Goal: Task Accomplishment & Management: Manage account settings

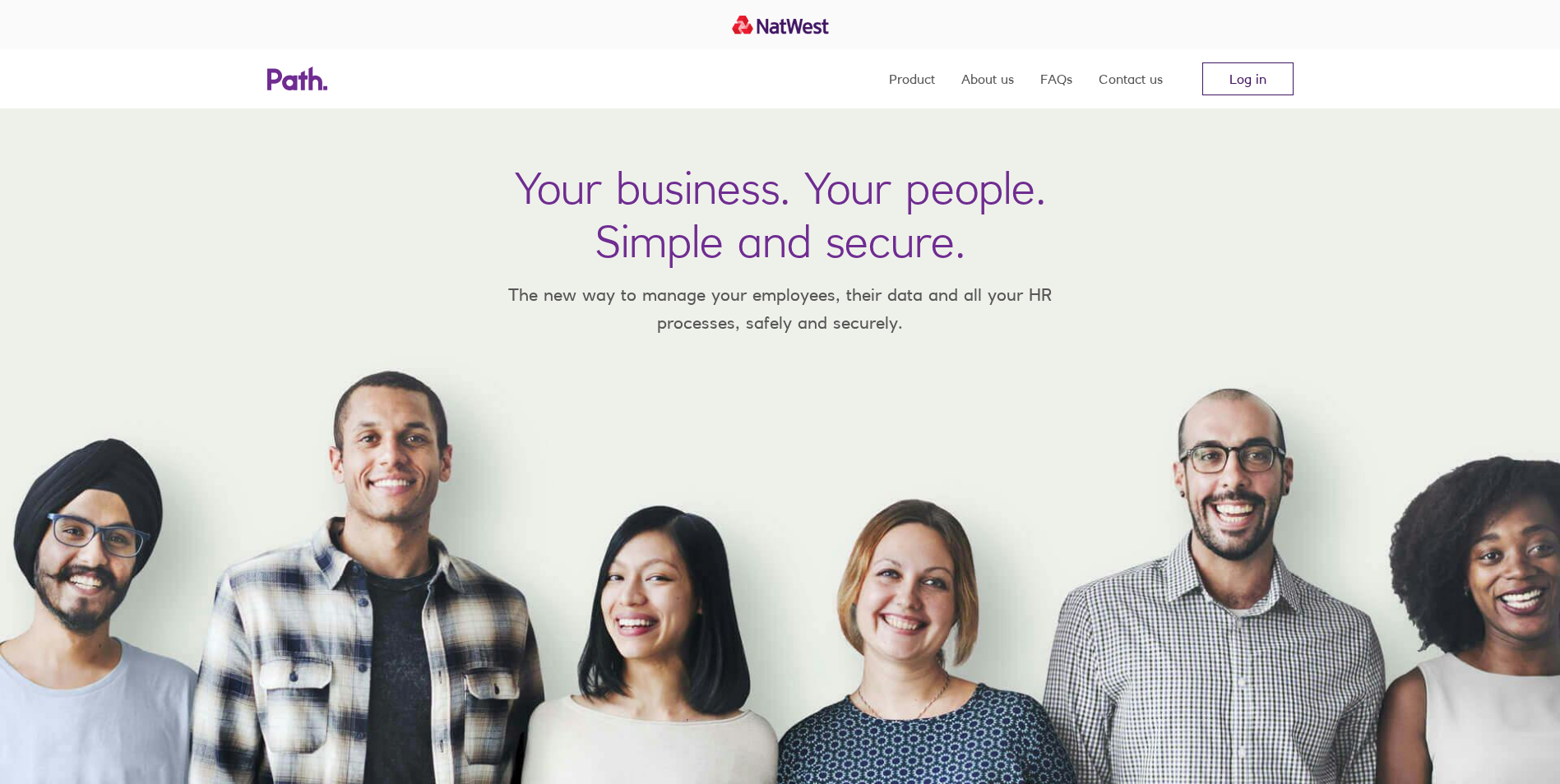
click at [1228, 93] on link "Log in" at bounding box center [1247, 78] width 91 height 33
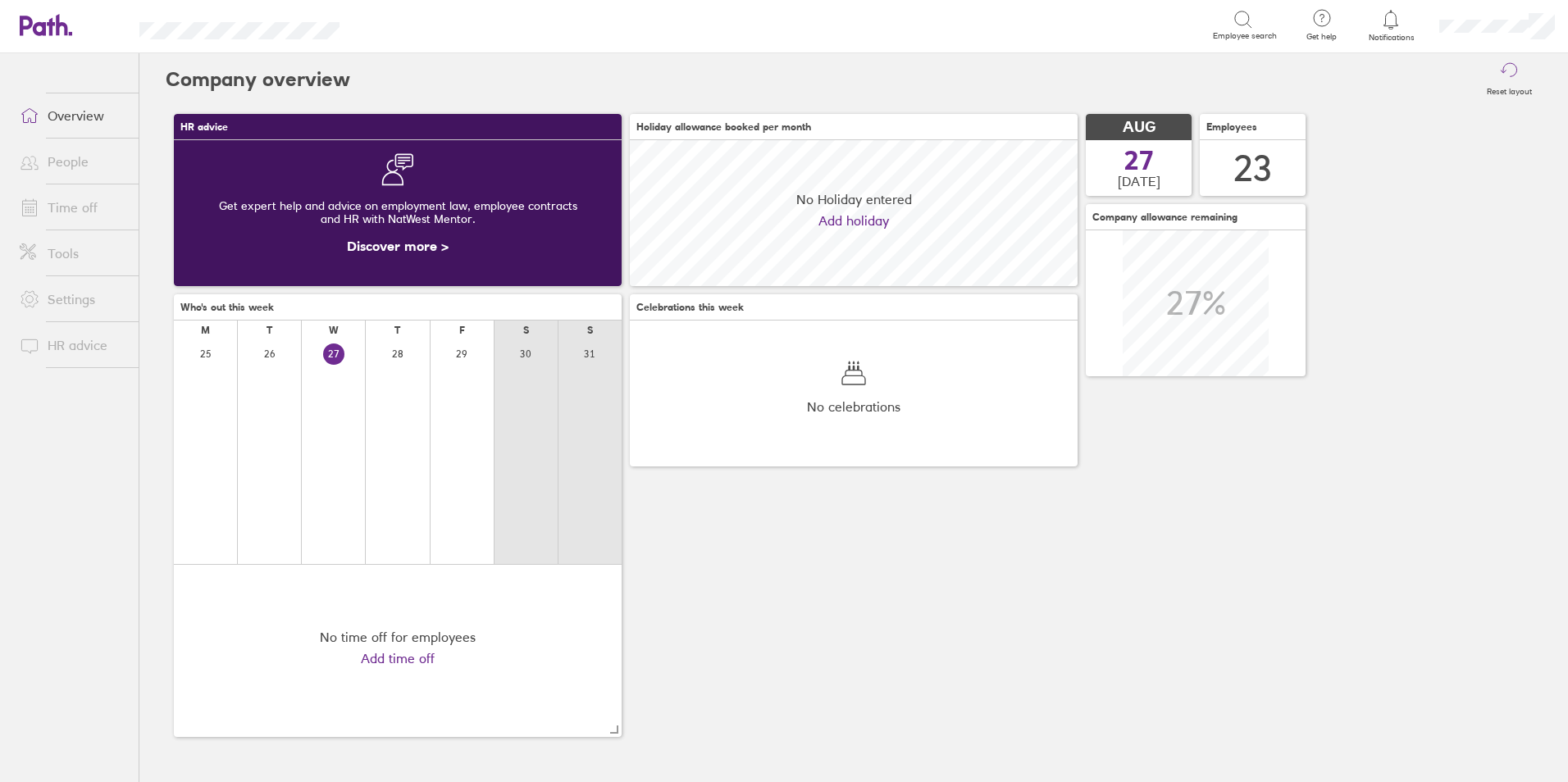
scroll to position [146, 448]
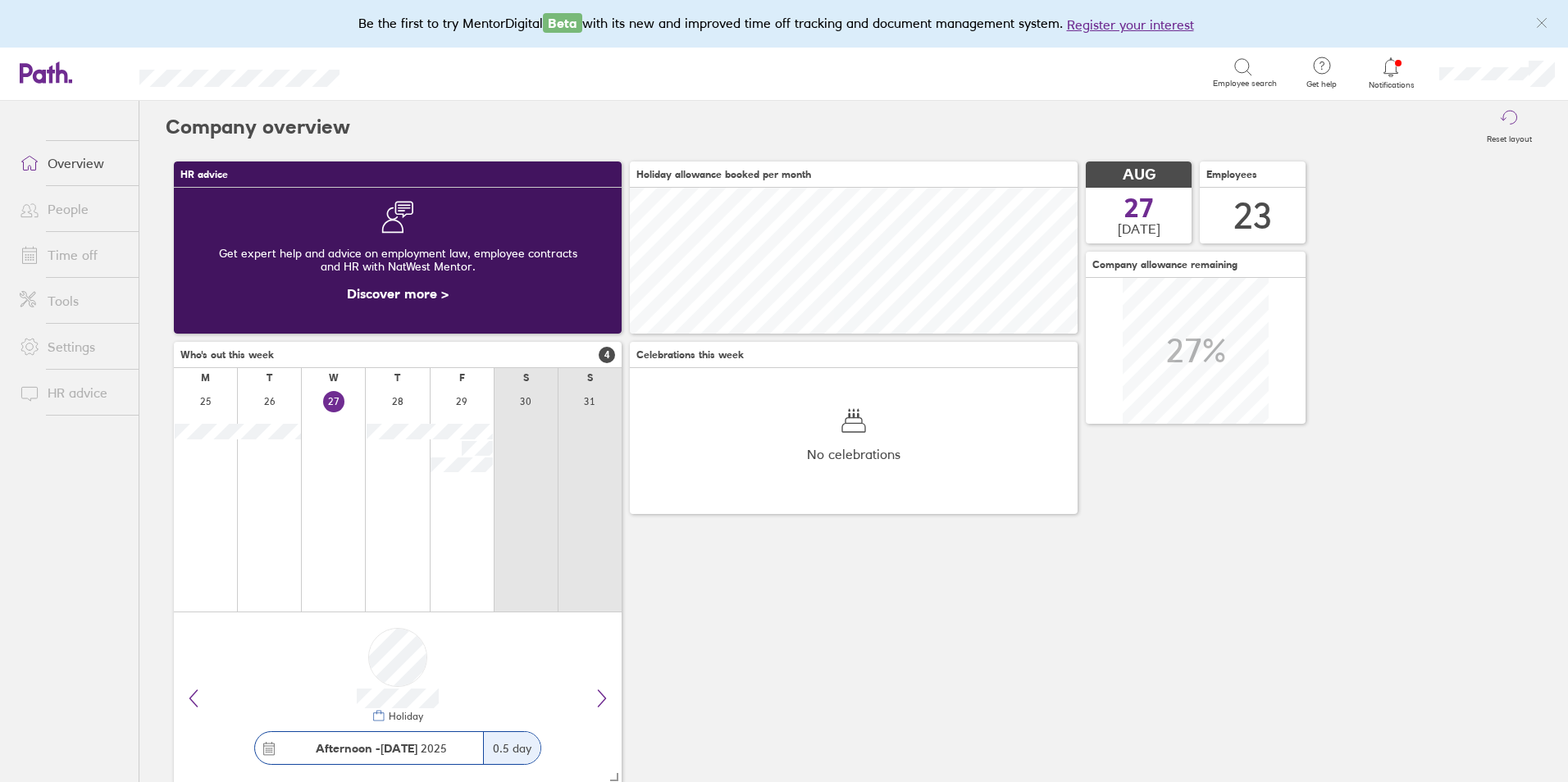
click at [60, 254] on link "Time off" at bounding box center [73, 254] width 132 height 33
